Goal: Task Accomplishment & Management: Manage account settings

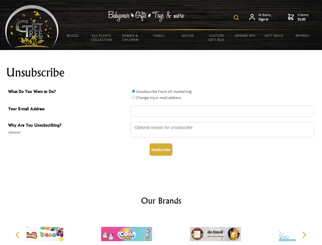
click at [237, 18] on img at bounding box center [236, 17] width 5 height 5
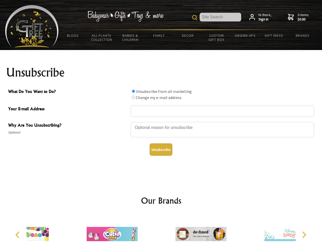
click at [161, 122] on div at bounding box center [223, 130] width 184 height 18
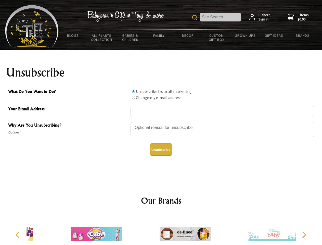
click at [133, 91] on input "What Do You Want to Do?" at bounding box center [133, 91] width 3 height 3
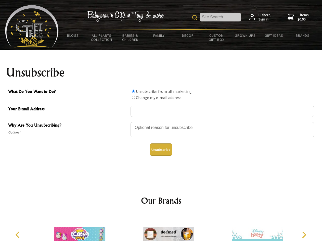
click at [133, 97] on input "What Do You Want to Do?" at bounding box center [133, 97] width 3 height 3
radio input "true"
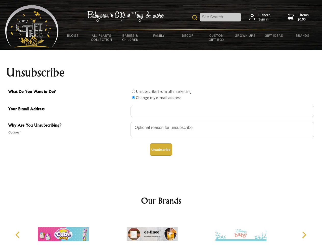
click at [161, 150] on button "Unsubscribe" at bounding box center [161, 149] width 23 height 12
click at [161, 230] on img at bounding box center [152, 234] width 51 height 38
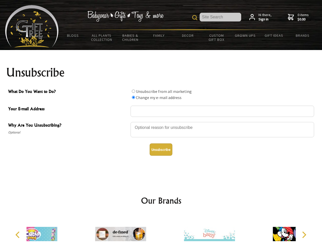
click at [18, 235] on icon "Previous" at bounding box center [18, 234] width 7 height 7
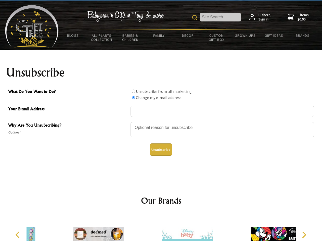
click at [304, 235] on icon "Next" at bounding box center [304, 234] width 7 height 7
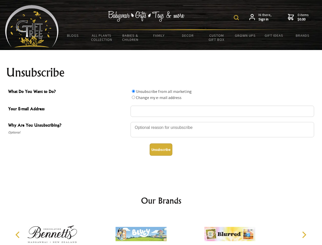
click at [237, 18] on img at bounding box center [236, 17] width 5 height 5
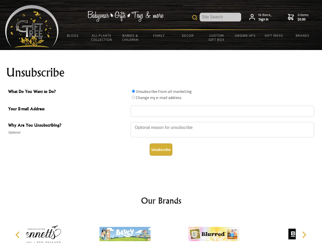
click at [161, 122] on div at bounding box center [223, 130] width 184 height 18
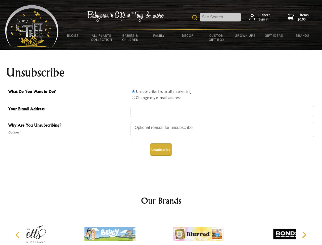
click at [133, 91] on input "What Do You Want to Do?" at bounding box center [133, 91] width 3 height 3
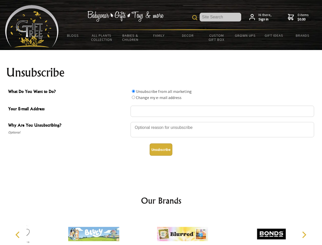
click at [133, 97] on input "What Do You Want to Do?" at bounding box center [133, 97] width 3 height 3
radio input "true"
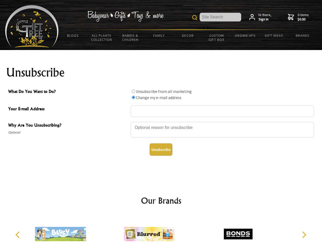
click at [161, 150] on button "Unsubscribe" at bounding box center [161, 149] width 23 height 12
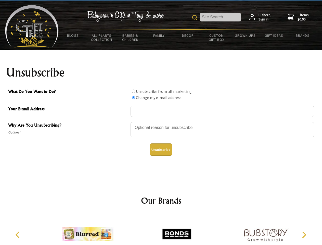
click at [161, 230] on div at bounding box center [161, 235] width 269 height 40
click at [18, 235] on icon "Previous" at bounding box center [18, 234] width 7 height 7
click at [304, 235] on icon "Next" at bounding box center [304, 234] width 7 height 7
